Goal: Navigation & Orientation: Find specific page/section

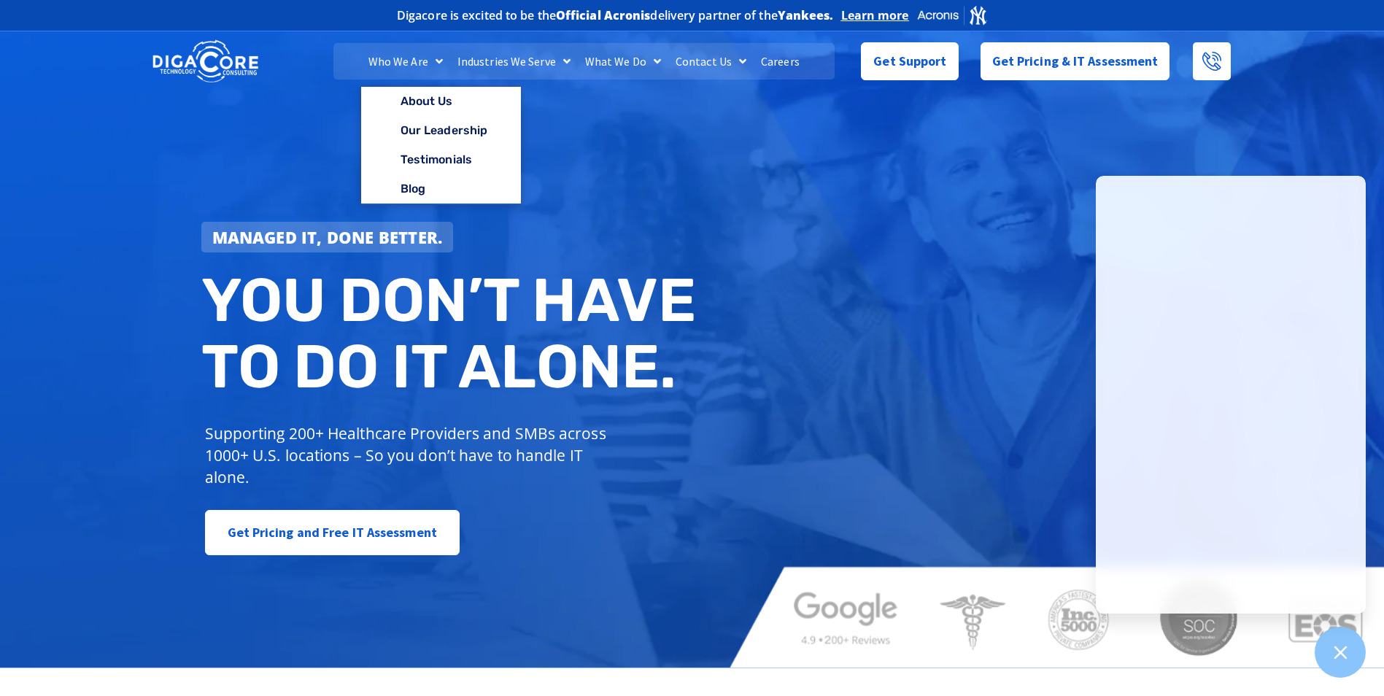
click at [436, 59] on span "Menu" at bounding box center [435, 61] width 15 height 26
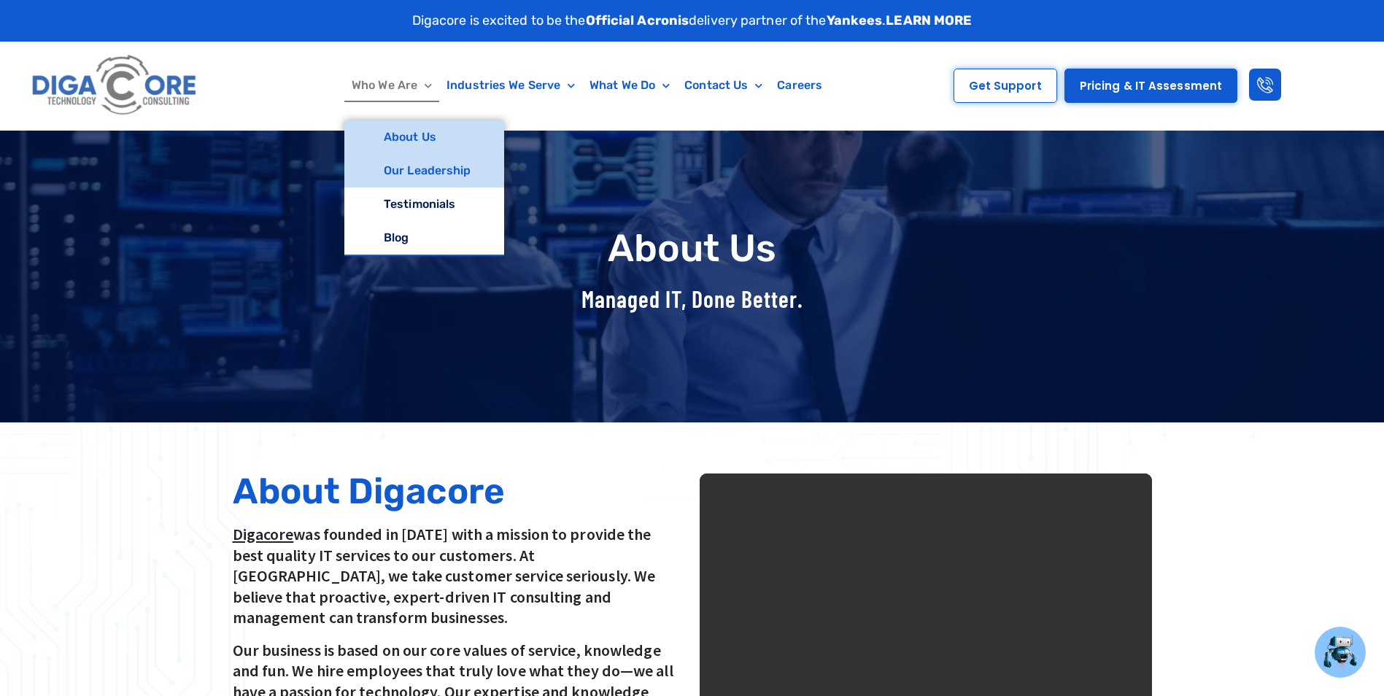
click at [425, 171] on link "Our Leadership" at bounding box center [424, 171] width 160 height 34
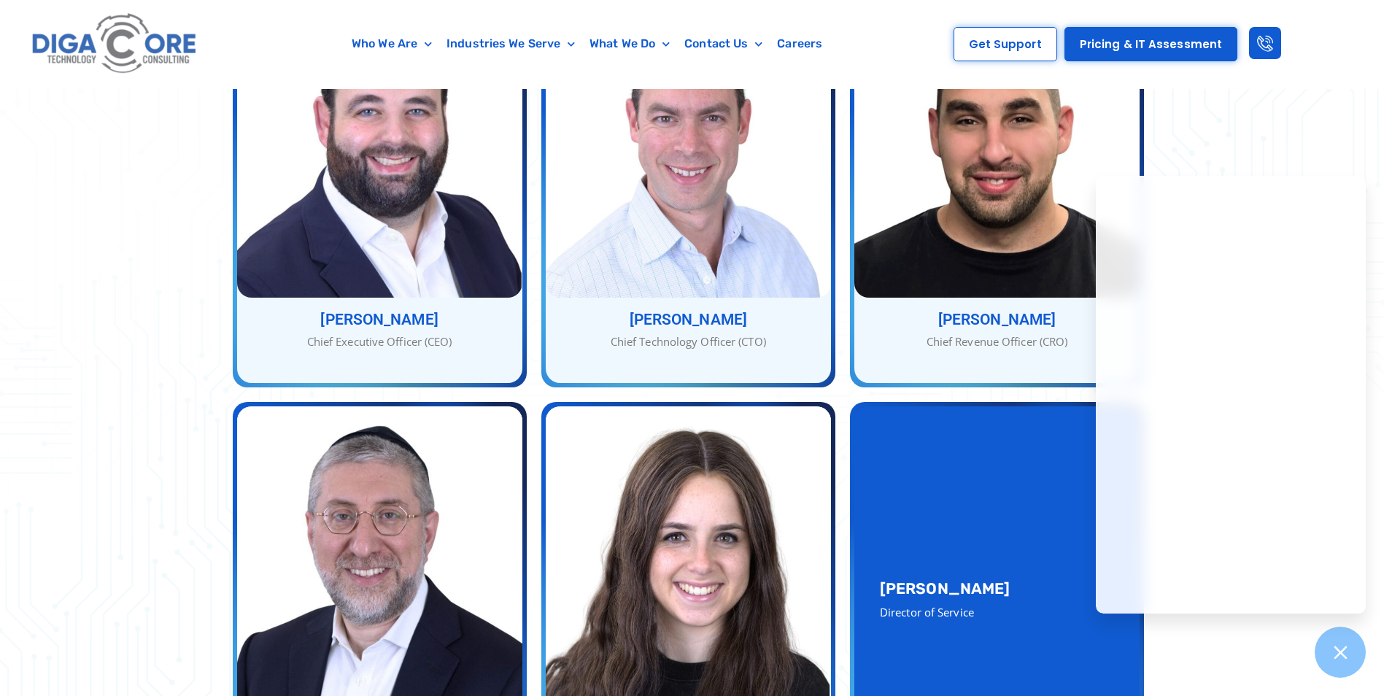
scroll to position [657, 0]
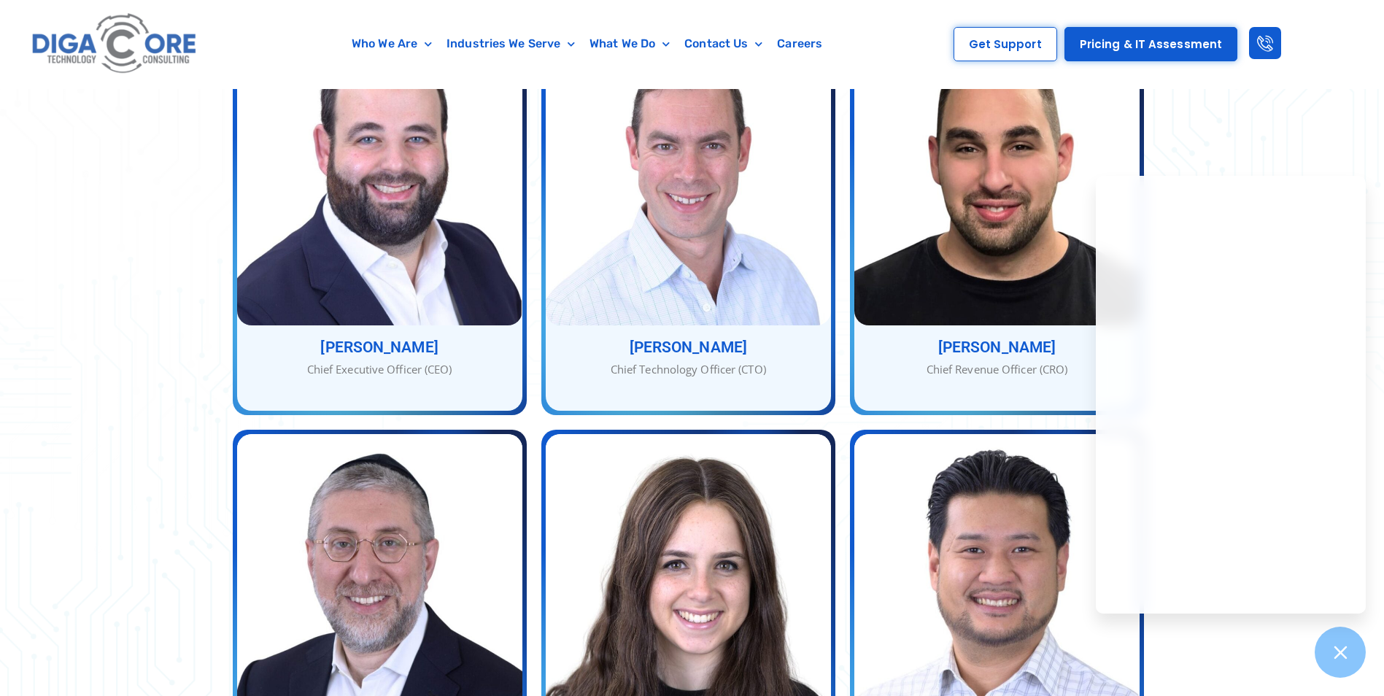
click at [115, 389] on div "Our Service Team With many combined years of experience, [PERSON_NAME], [PERSON…" at bounding box center [692, 540] width 1384 height 1548
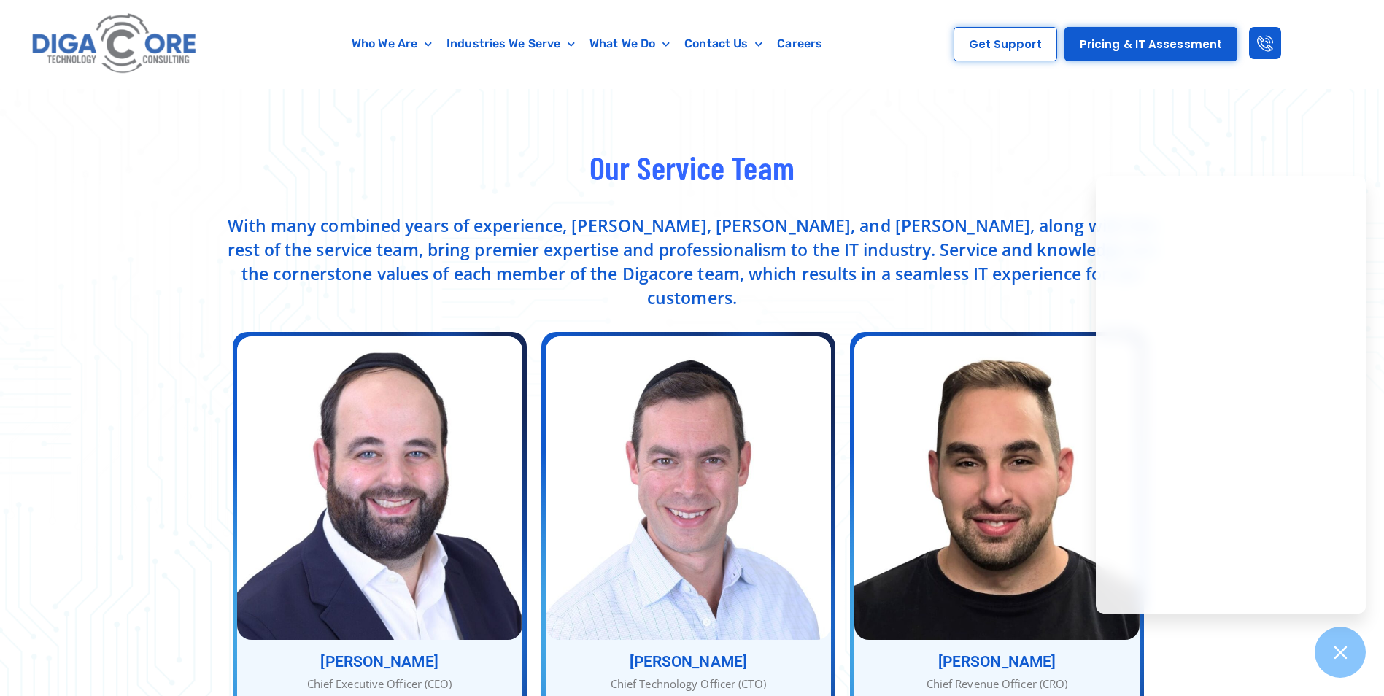
scroll to position [73, 0]
